Goal: Navigation & Orientation: Find specific page/section

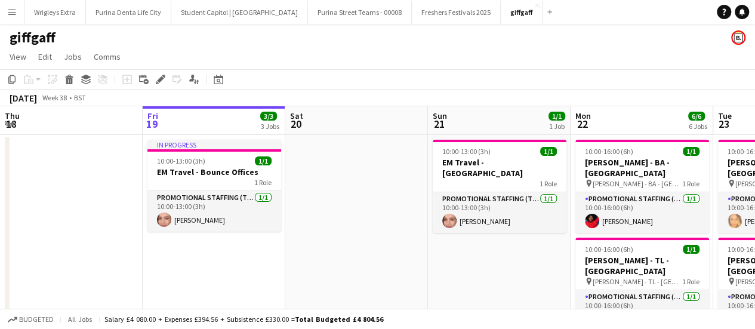
scroll to position [0, 426]
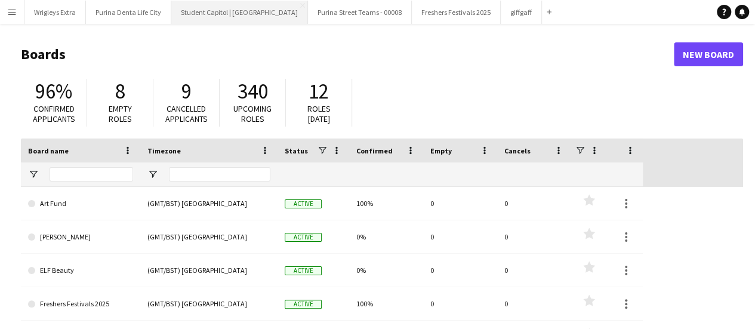
click at [258, 16] on button "Student Capitol | Student Castle Close" at bounding box center [239, 12] width 137 height 23
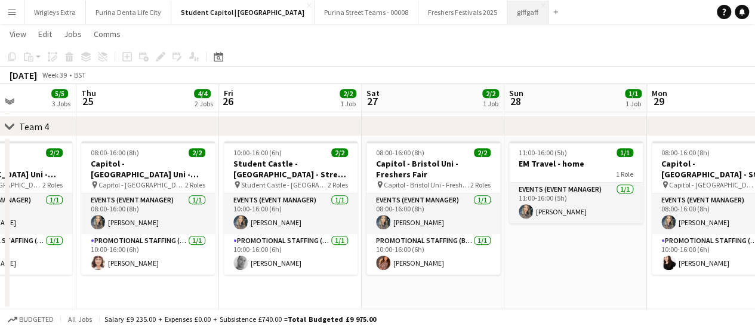
click at [507, 12] on button "giffgaff Close" at bounding box center [527, 12] width 41 height 23
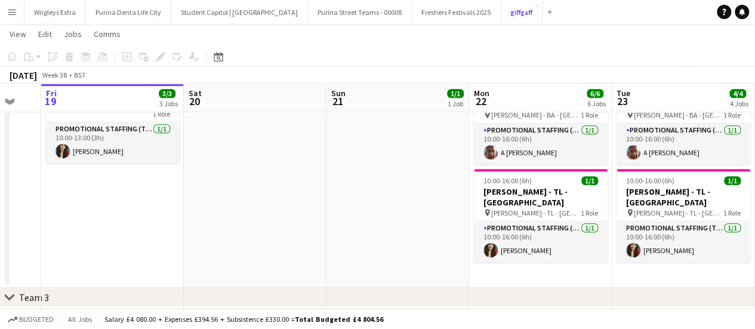
scroll to position [0, 244]
